Goal: Task Accomplishment & Management: Manage account settings

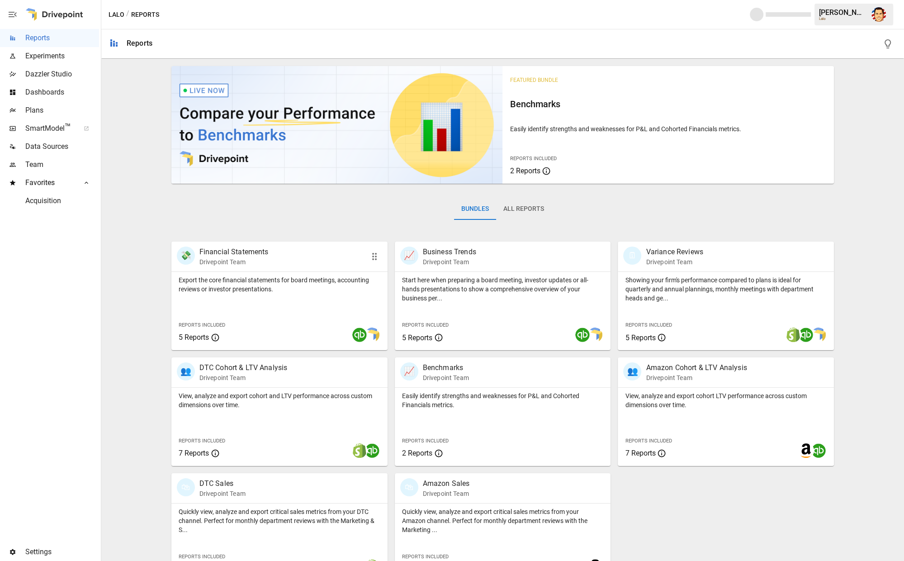
click at [211, 252] on p "Financial Statements" at bounding box center [233, 252] width 69 height 11
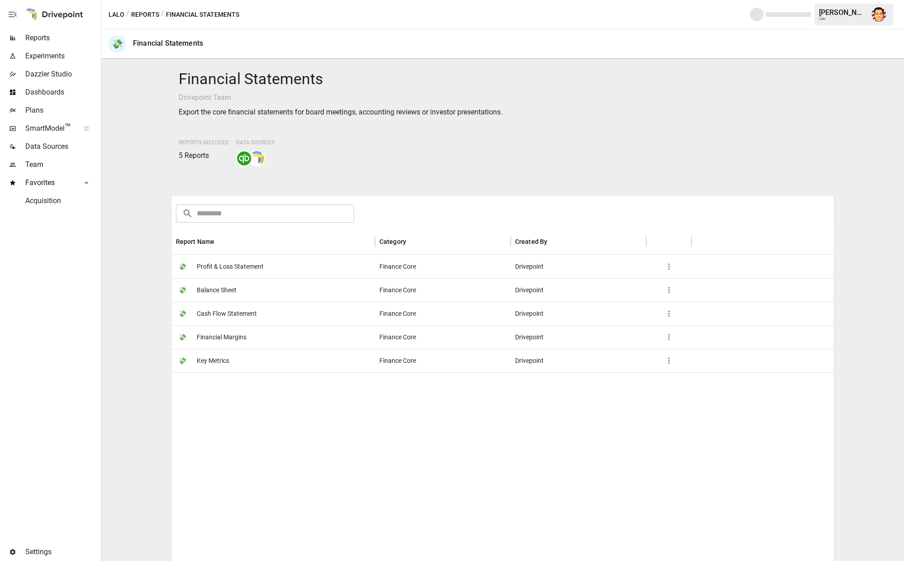
click at [149, 322] on div "Financial Statements Drivepoint Team Export the core financial statements for b…" at bounding box center [503, 309] width 796 height 495
click at [145, 295] on div "Financial Statements Drivepoint Team Export the core financial statements for b…" at bounding box center [503, 309] width 796 height 495
click at [46, 124] on span "SmartModel ™" at bounding box center [49, 128] width 48 height 11
click at [38, 107] on span "Plans" at bounding box center [62, 110] width 74 height 11
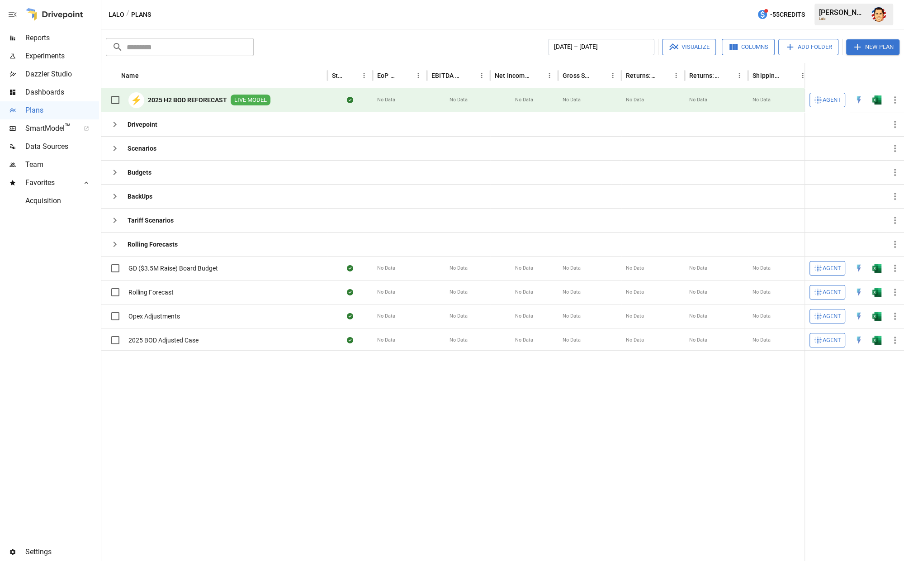
click at [199, 92] on div "⚡ 2025 H2 BOD REFORECAST LIVE MODEL" at bounding box center [188, 99] width 165 height 19
click at [277, 105] on div "⚡ 2025 H2 BOD REFORECAST LIVE MODEL" at bounding box center [214, 100] width 226 height 24
click at [204, 100] on b "2025 H2 BOD REFORECAST" at bounding box center [187, 99] width 79 height 9
click at [446, 14] on div "Lalo / Plans -55 Credits [PERSON_NAME]" at bounding box center [502, 14] width 803 height 29
click at [314, 19] on div "Lalo / Plans -55 Credits [PERSON_NAME]" at bounding box center [502, 14] width 803 height 29
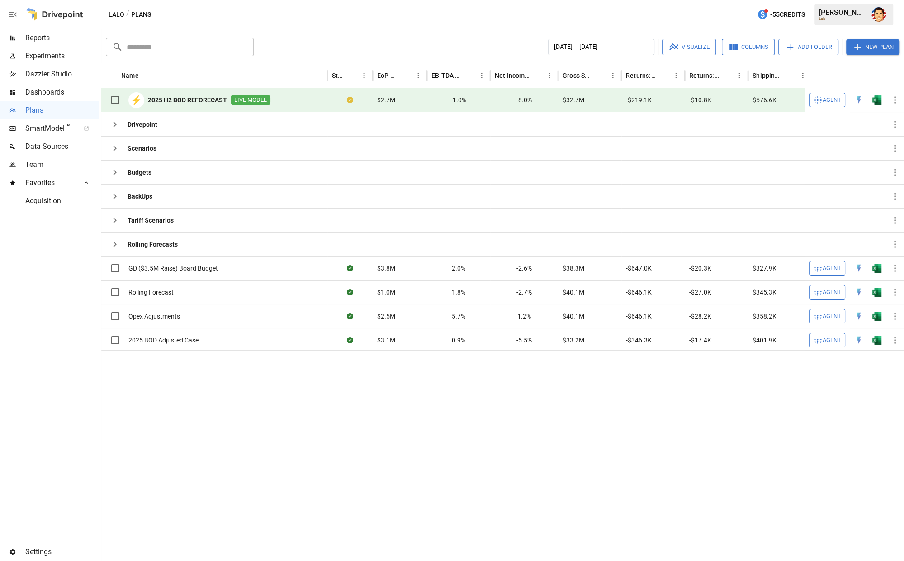
click at [275, 8] on div "Lalo / Plans -55 Credits [PERSON_NAME]" at bounding box center [502, 14] width 803 height 29
click at [886, 12] on button "button" at bounding box center [878, 14] width 25 height 25
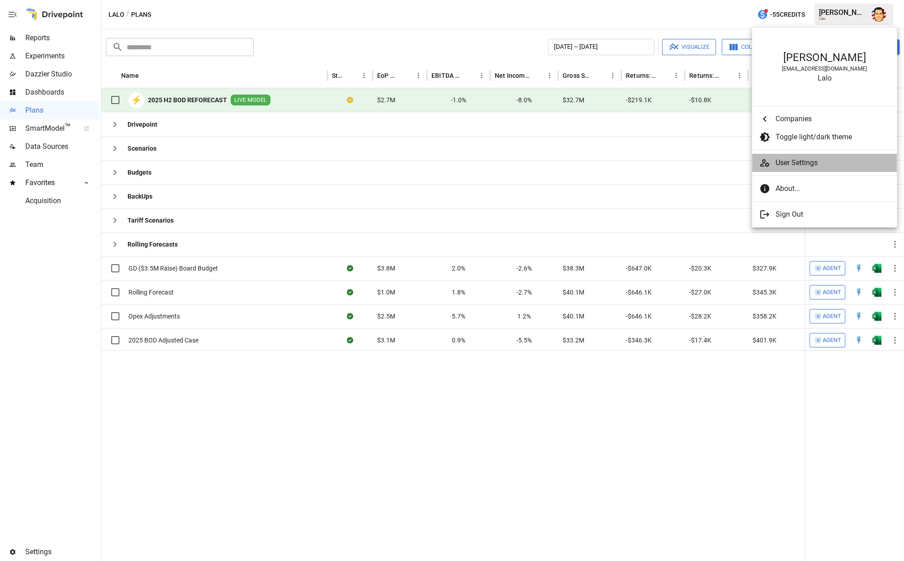
click at [802, 165] on span "User Settings" at bounding box center [833, 162] width 114 height 11
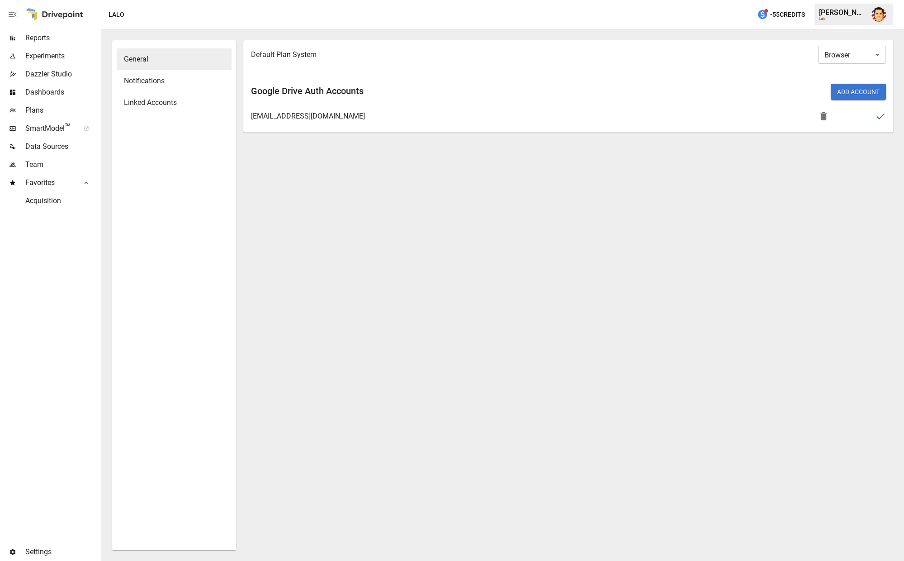
click at [286, 256] on div "Default Plan System Browser ******* ​ Google Drive Auth Accounts Add Account [E…" at bounding box center [568, 295] width 650 height 510
click at [62, 168] on span "Team" at bounding box center [62, 164] width 74 height 11
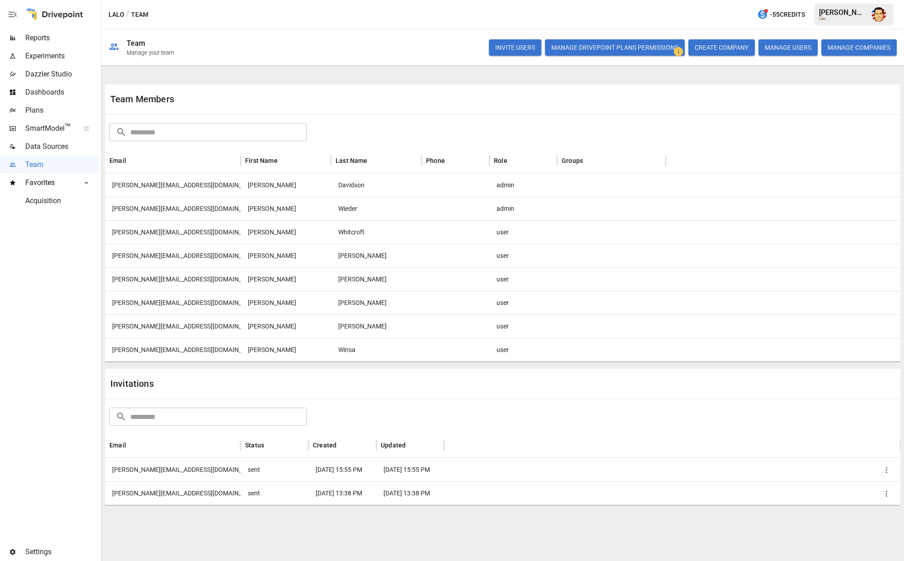
click at [133, 470] on div "[PERSON_NAME][EMAIL_ADDRESS][DOMAIN_NAME]" at bounding box center [173, 470] width 136 height 24
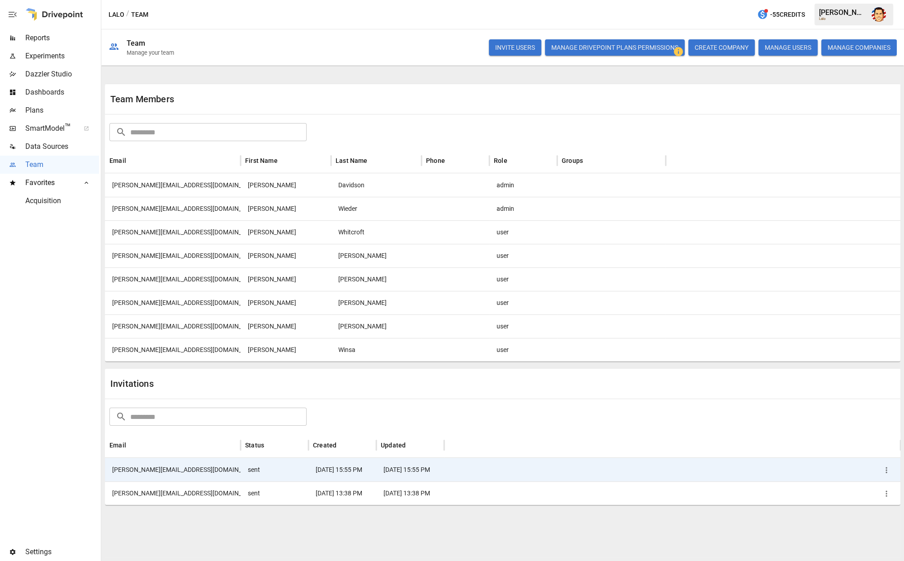
click at [133, 470] on div "[PERSON_NAME][EMAIL_ADDRESS][DOMAIN_NAME]" at bounding box center [173, 470] width 136 height 24
drag, startPoint x: 110, startPoint y: 470, endPoint x: 178, endPoint y: 469, distance: 67.9
click at [178, 469] on div "[PERSON_NAME][EMAIL_ADDRESS][DOMAIN_NAME]" at bounding box center [173, 470] width 136 height 24
click at [889, 470] on icon "button" at bounding box center [886, 469] width 9 height 9
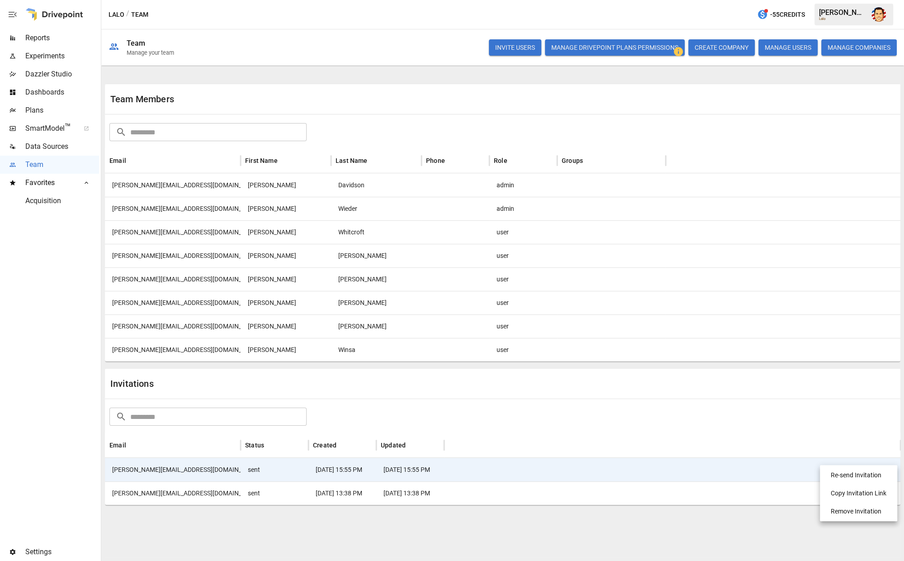
click at [790, 47] on div at bounding box center [452, 280] width 904 height 561
click at [793, 47] on button "MANAGE USERS" at bounding box center [788, 47] width 59 height 16
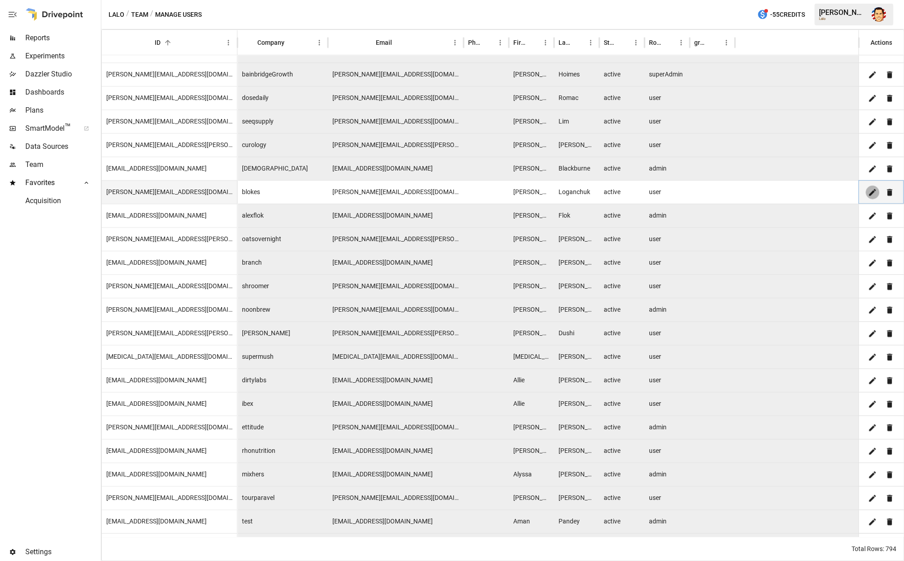
click at [871, 190] on icon "Edit" at bounding box center [873, 192] width 9 height 9
click at [669, 0] on body "Reports Experiments Dazzler Studio Dashboards Plans SmartModel ™ Data Sources T…" at bounding box center [452, 0] width 904 height 0
click at [665, 226] on li "admin" at bounding box center [667, 233] width 48 height 18
type input "*****"
click at [873, 188] on icon "Save" at bounding box center [873, 192] width 9 height 9
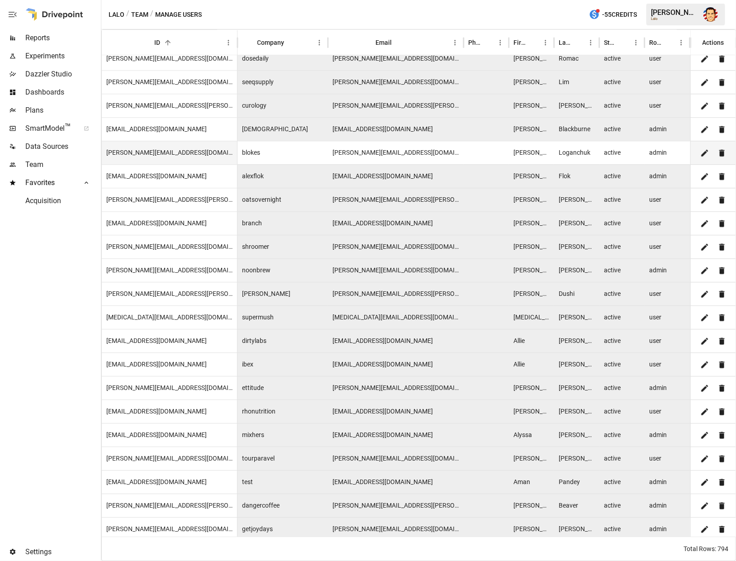
click at [711, 20] on img "Austin Gardner-Smith" at bounding box center [710, 14] width 14 height 14
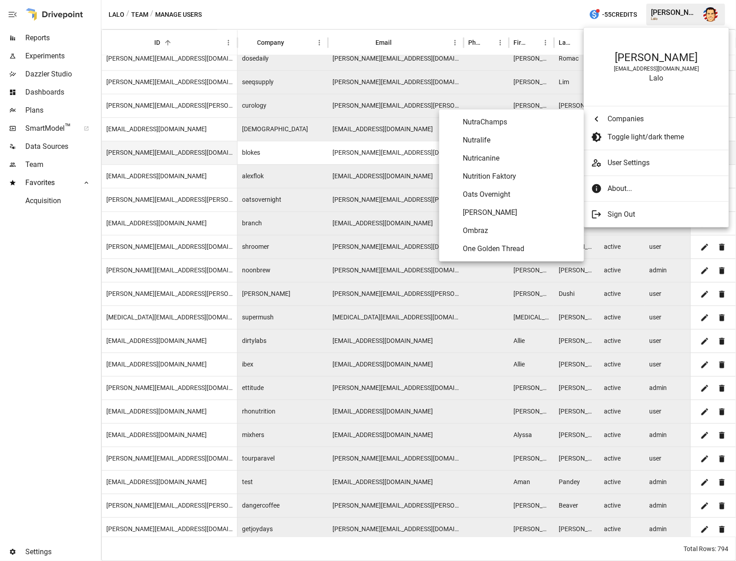
scroll to position [3664, 0]
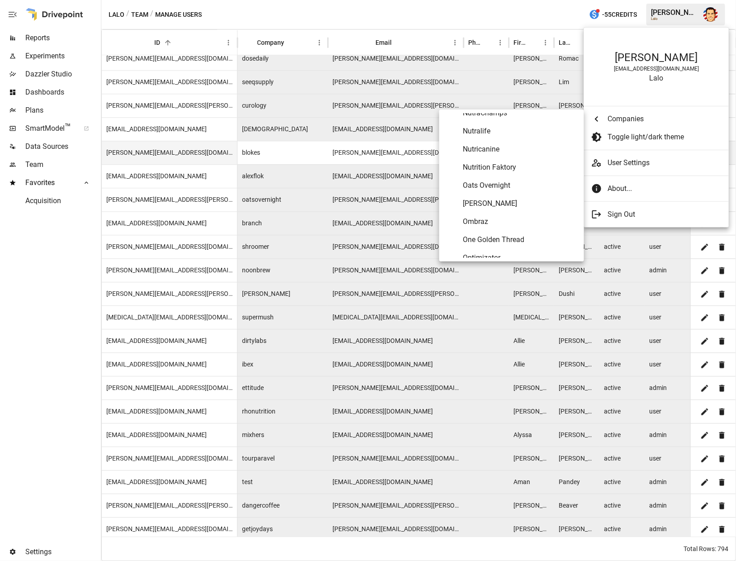
click at [513, 190] on span "Oats Overnight" at bounding box center [520, 185] width 114 height 11
